Goal: Task Accomplishment & Management: Use online tool/utility

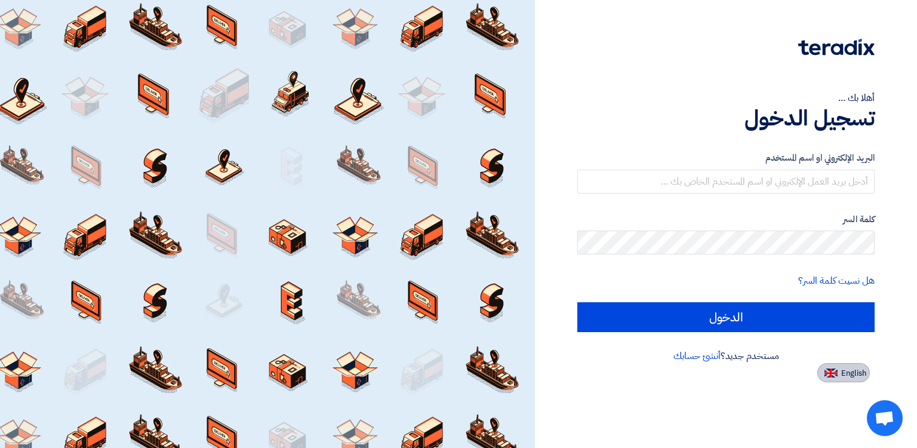
click at [837, 368] on img at bounding box center [831, 372] width 13 height 9
type input "Sign in"
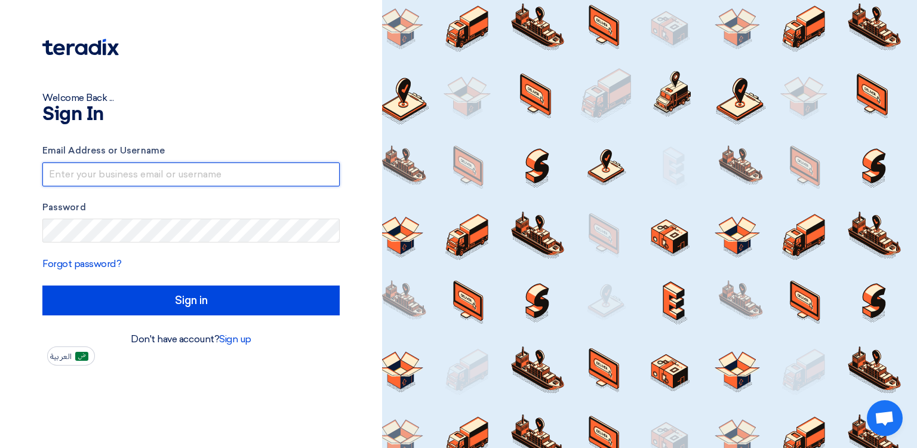
click at [156, 177] on input "text" at bounding box center [190, 174] width 297 height 24
type input "[PERSON_NAME][EMAIL_ADDRESS][PERSON_NAME][DOMAIN_NAME]"
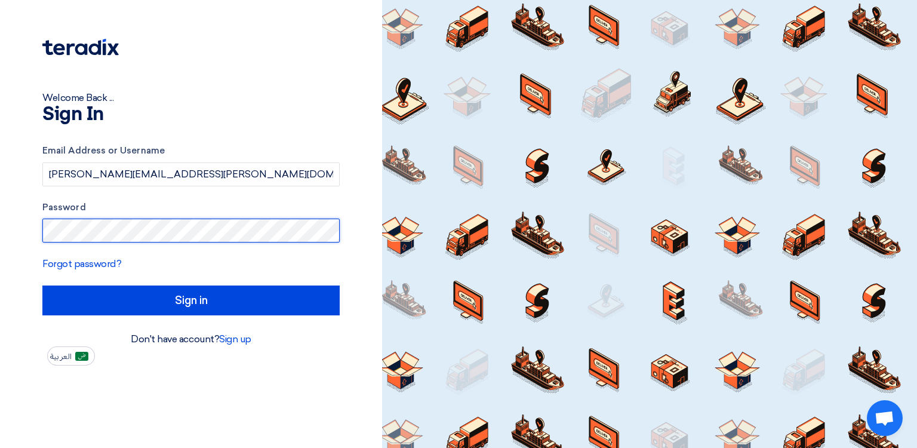
click at [0, 222] on div "Welcome Back ... Sign In Email Address or Username [PERSON_NAME][EMAIL_ADDRESS]…" at bounding box center [191, 224] width 382 height 448
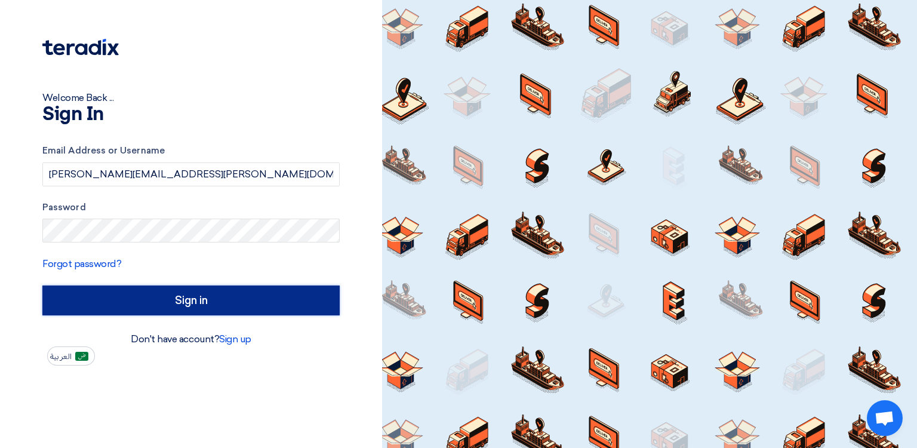
click at [175, 296] on input "Sign in" at bounding box center [190, 300] width 297 height 30
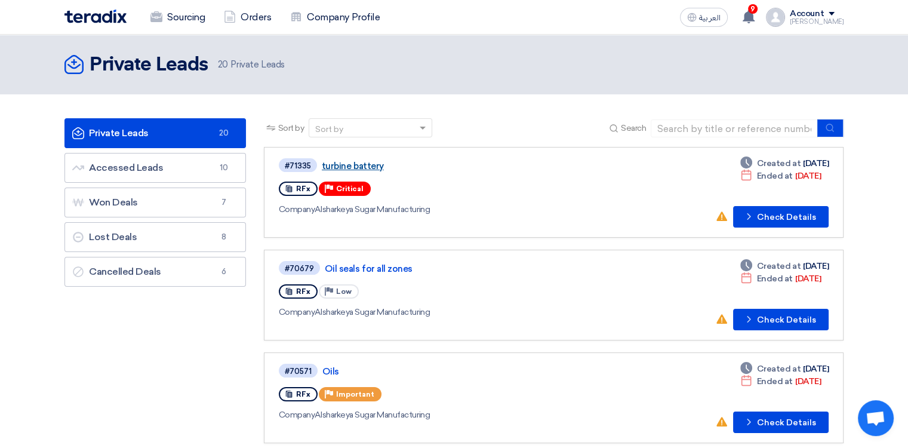
click at [355, 166] on link "turbine battery" at bounding box center [471, 166] width 299 height 11
